Goal: Transaction & Acquisition: Purchase product/service

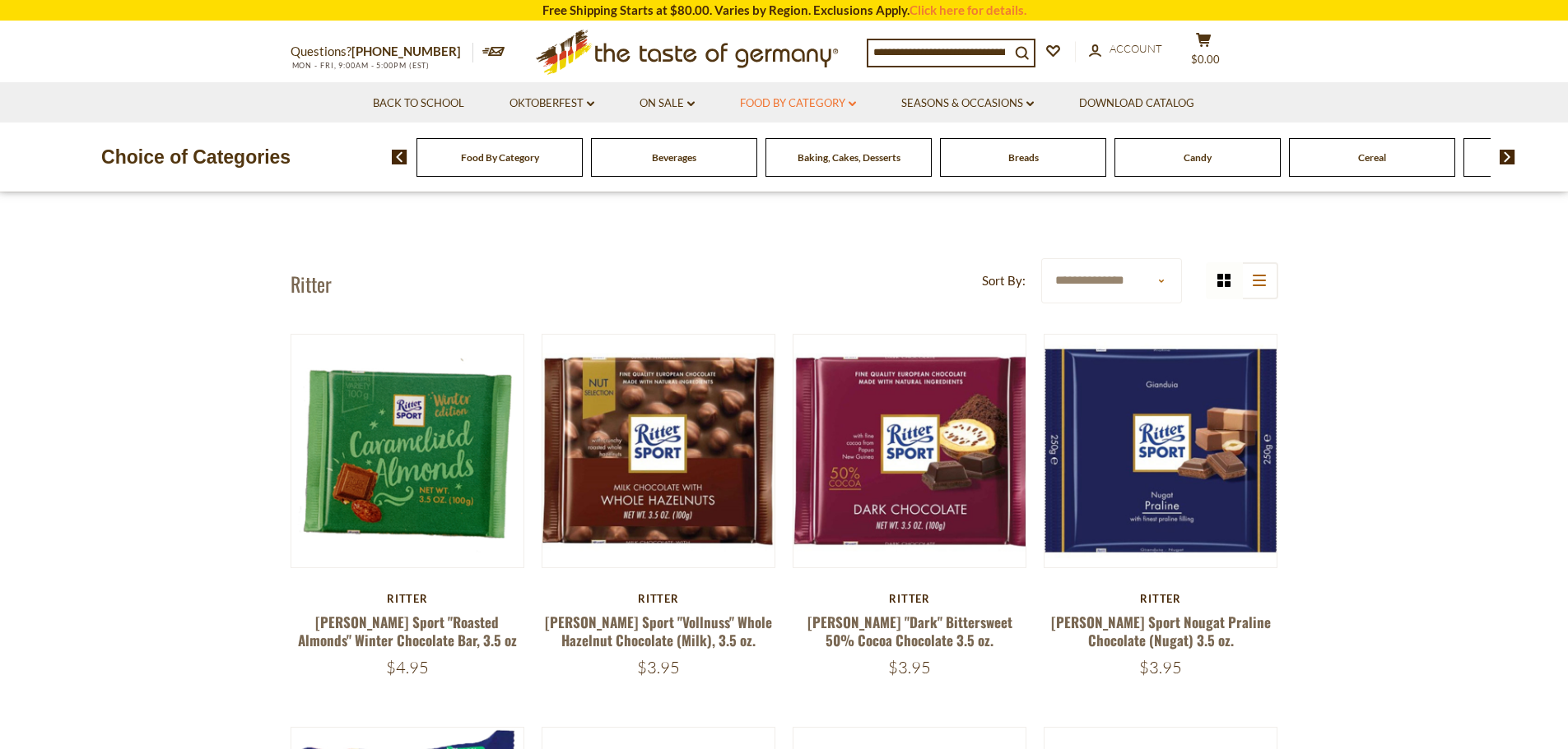
click at [852, 103] on icon at bounding box center [852, 103] width 7 height 5
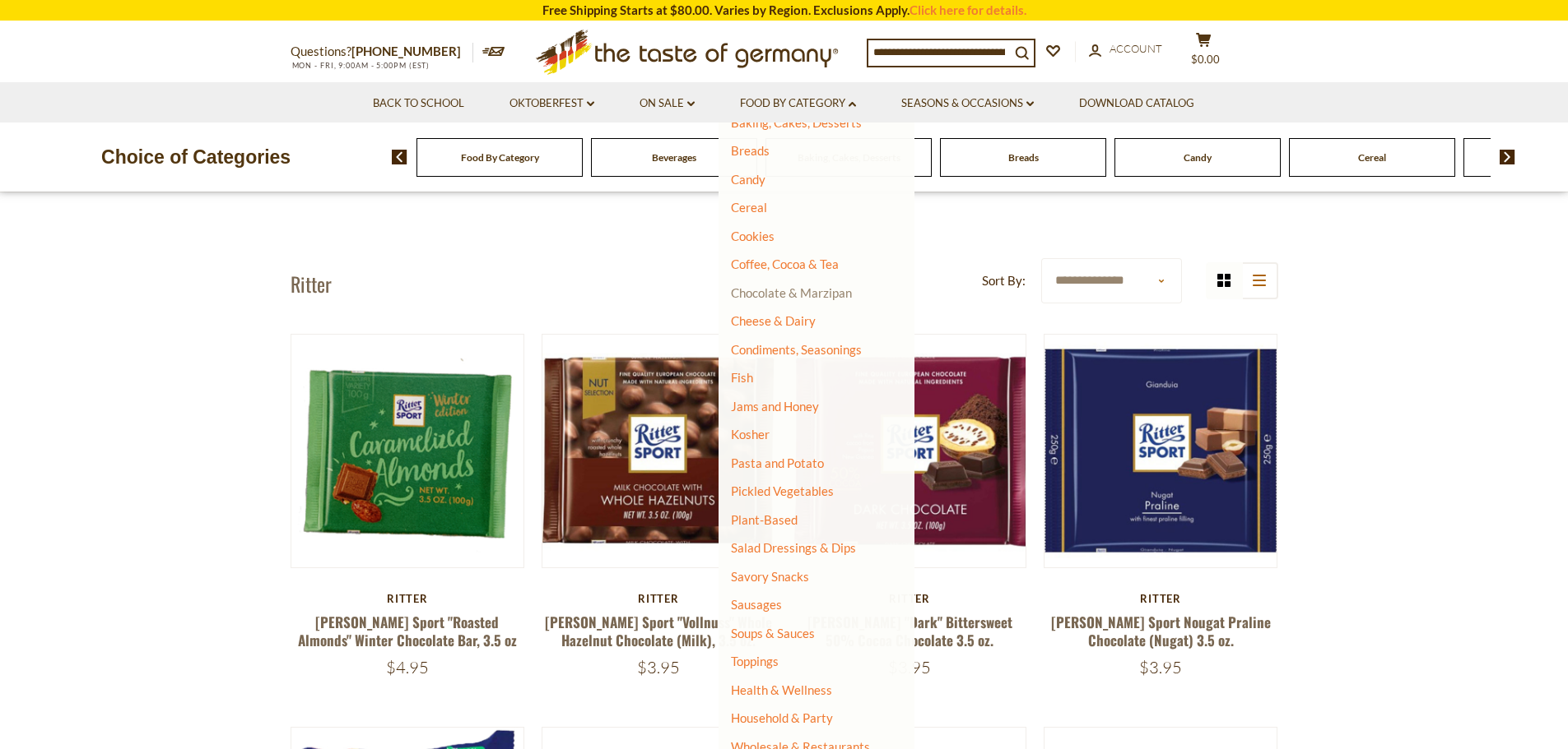
click at [834, 296] on link "Chocolate & Marzipan" at bounding box center [791, 293] width 121 height 15
